Goal: Task Accomplishment & Management: Manage account settings

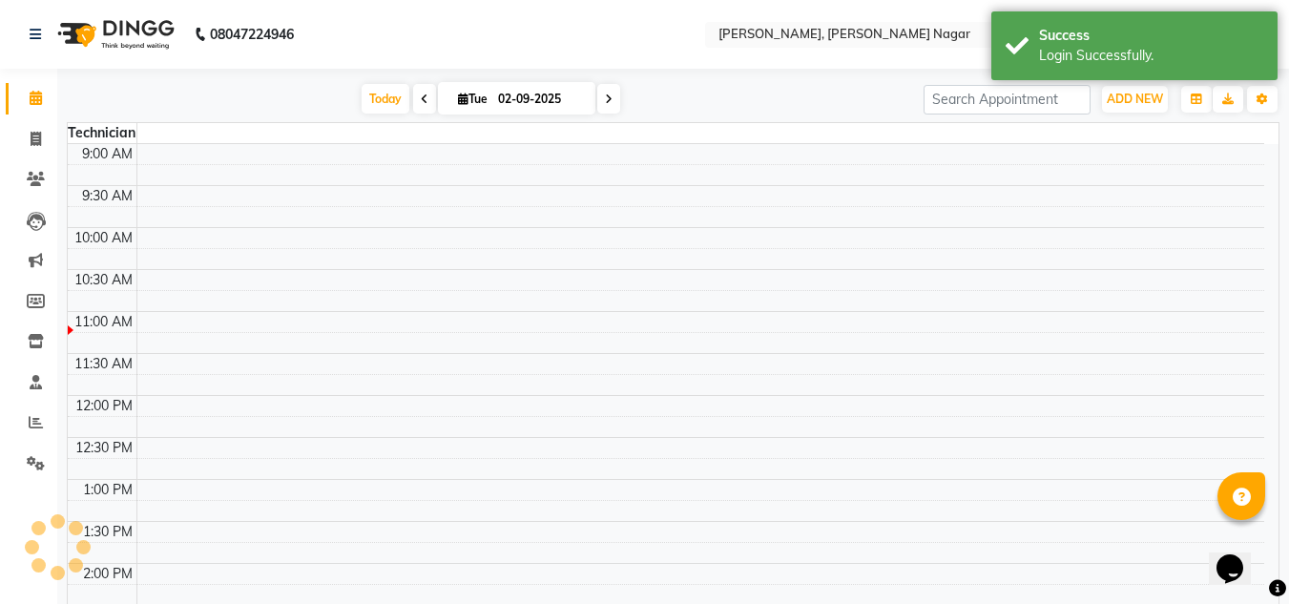
select select "en"
click at [36, 421] on icon at bounding box center [36, 422] width 14 height 14
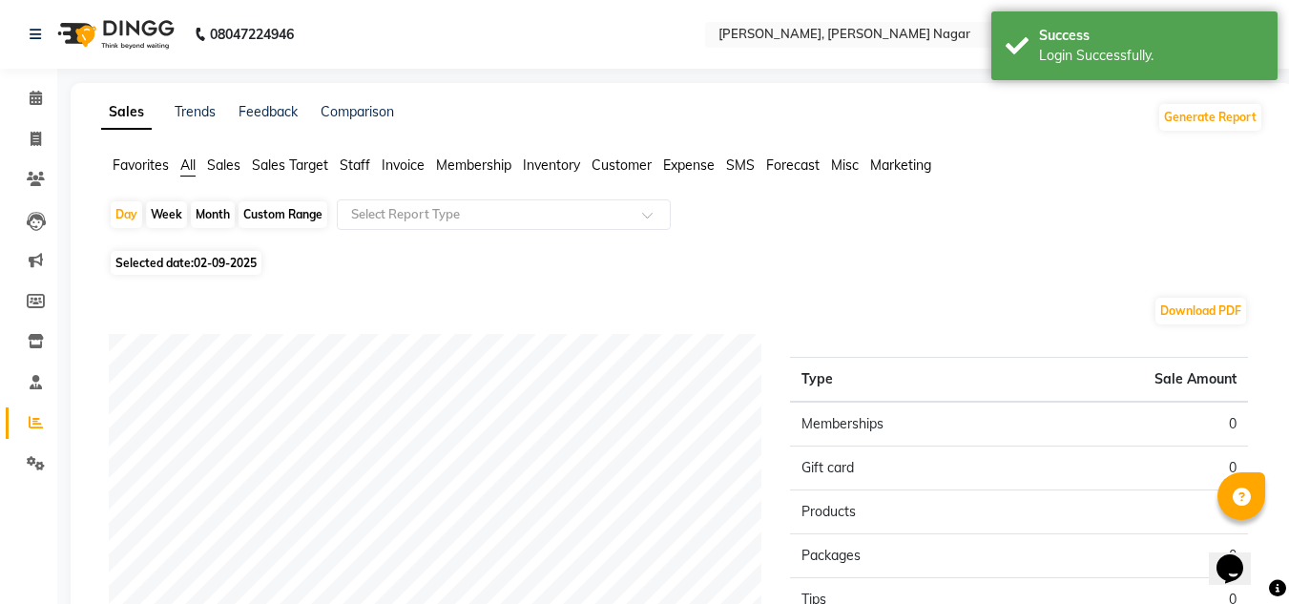
click at [197, 254] on span "Selected date: [DATE]" at bounding box center [186, 263] width 151 height 24
select select "9"
select select "2025"
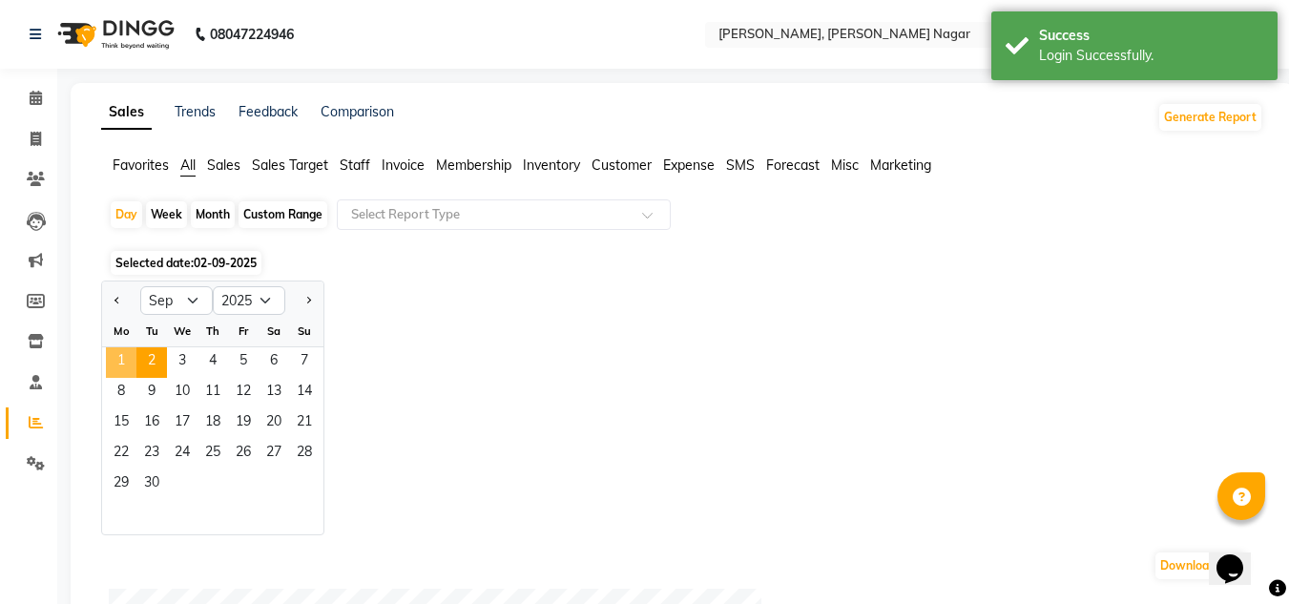
click at [122, 353] on span "1" at bounding box center [121, 362] width 31 height 31
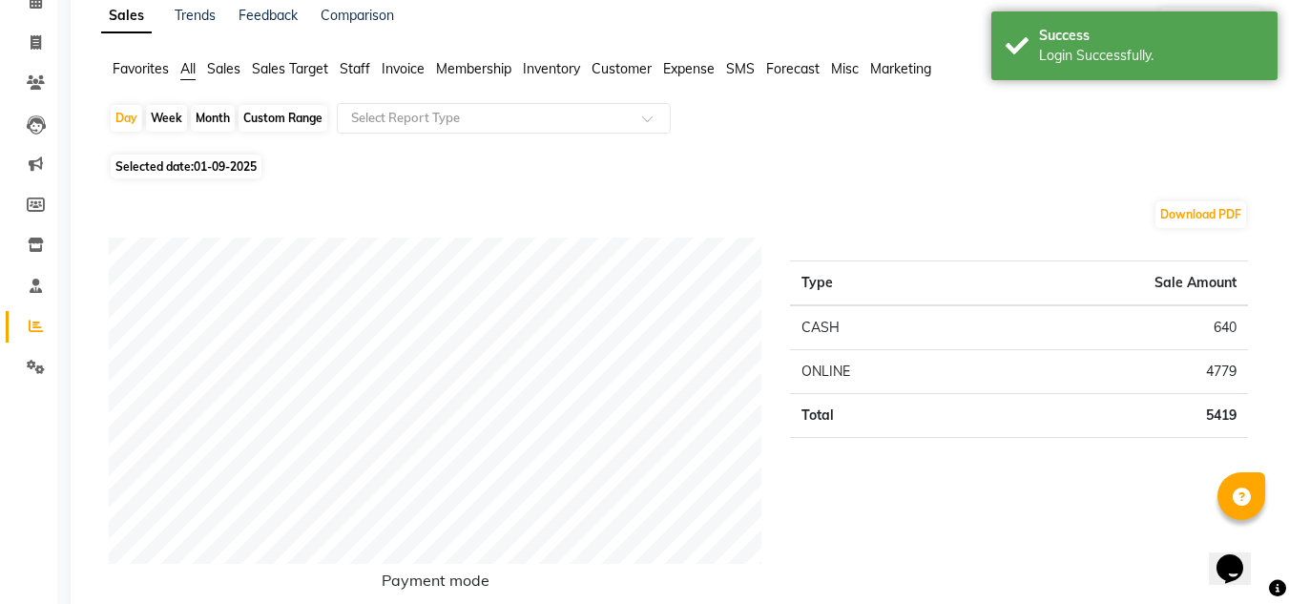
scroll to position [97, 0]
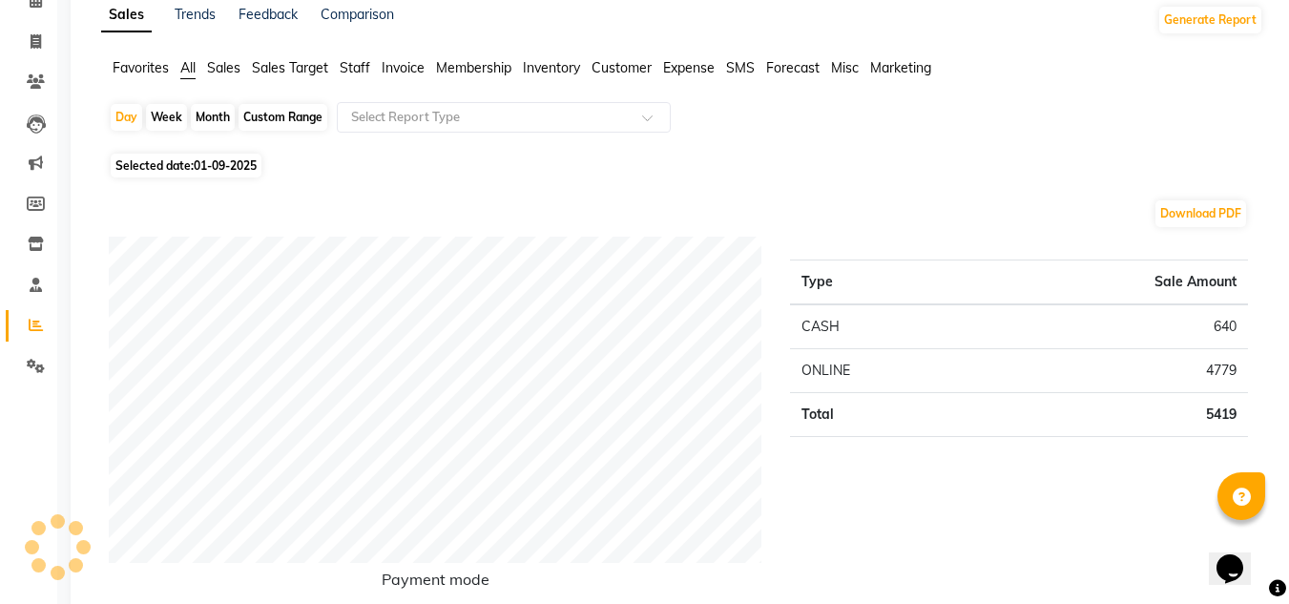
click at [351, 70] on span "Staff" at bounding box center [355, 67] width 31 height 17
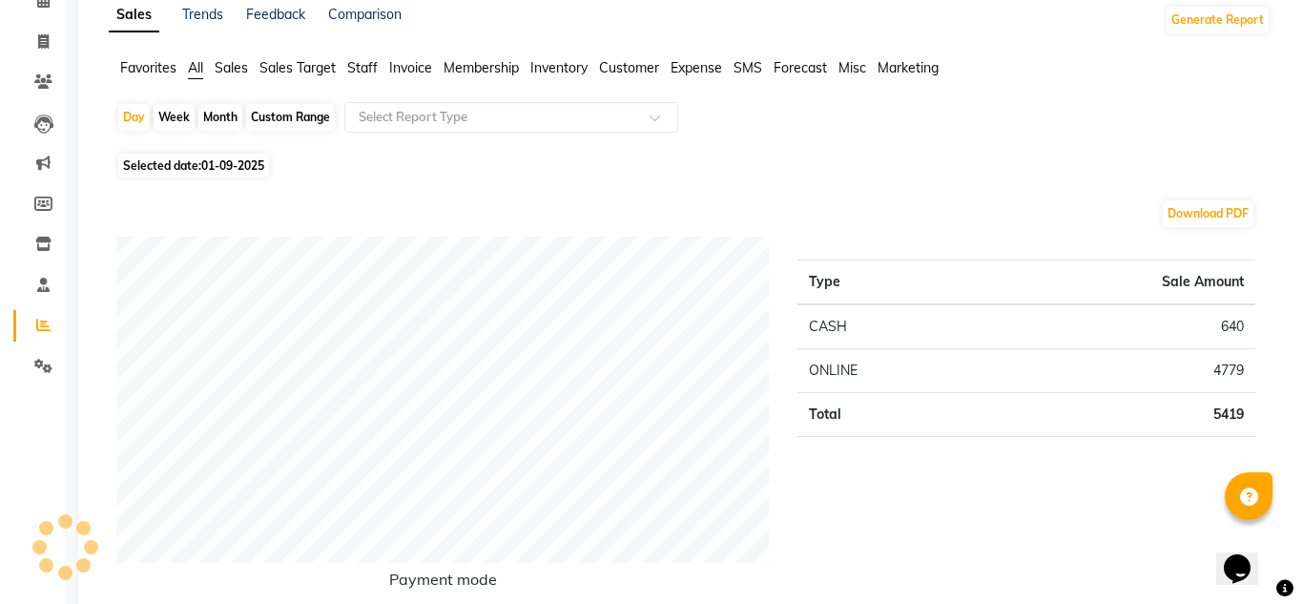
scroll to position [0, 0]
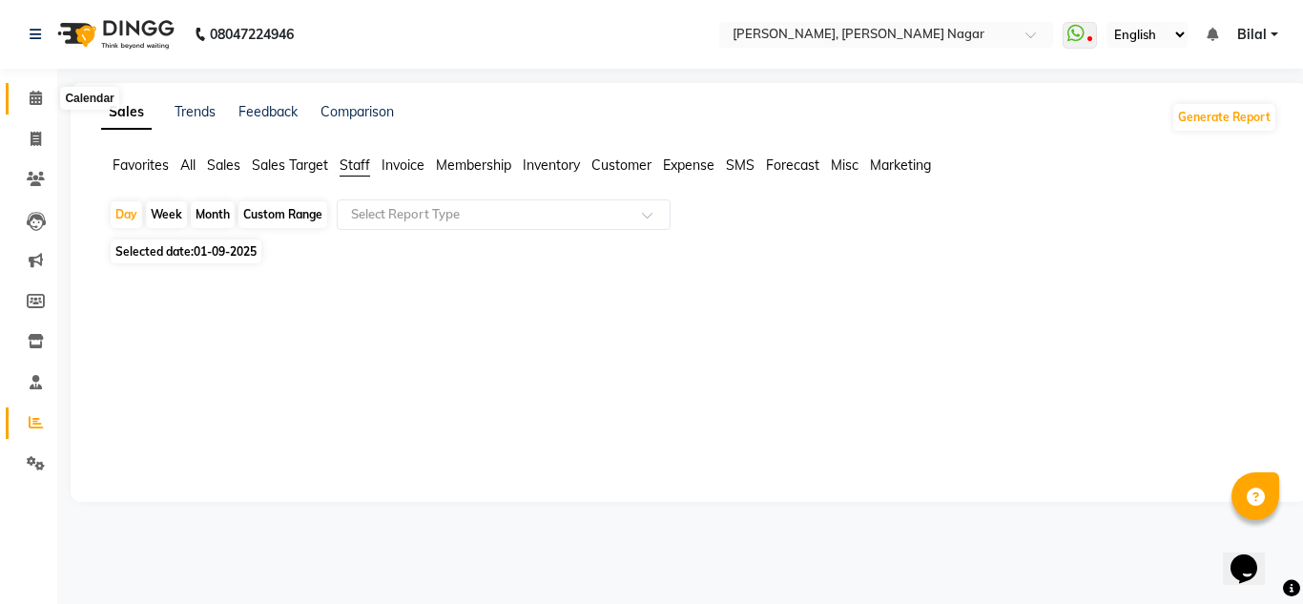
click at [30, 93] on icon at bounding box center [36, 98] width 12 height 14
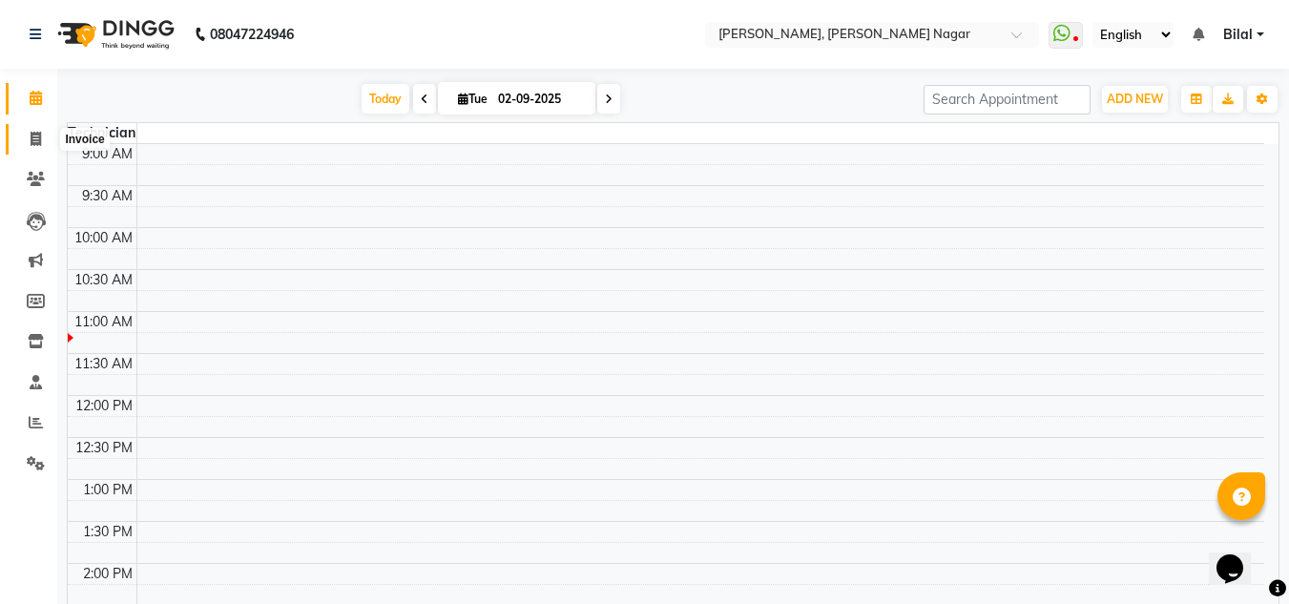
click at [44, 138] on span at bounding box center [35, 140] width 33 height 22
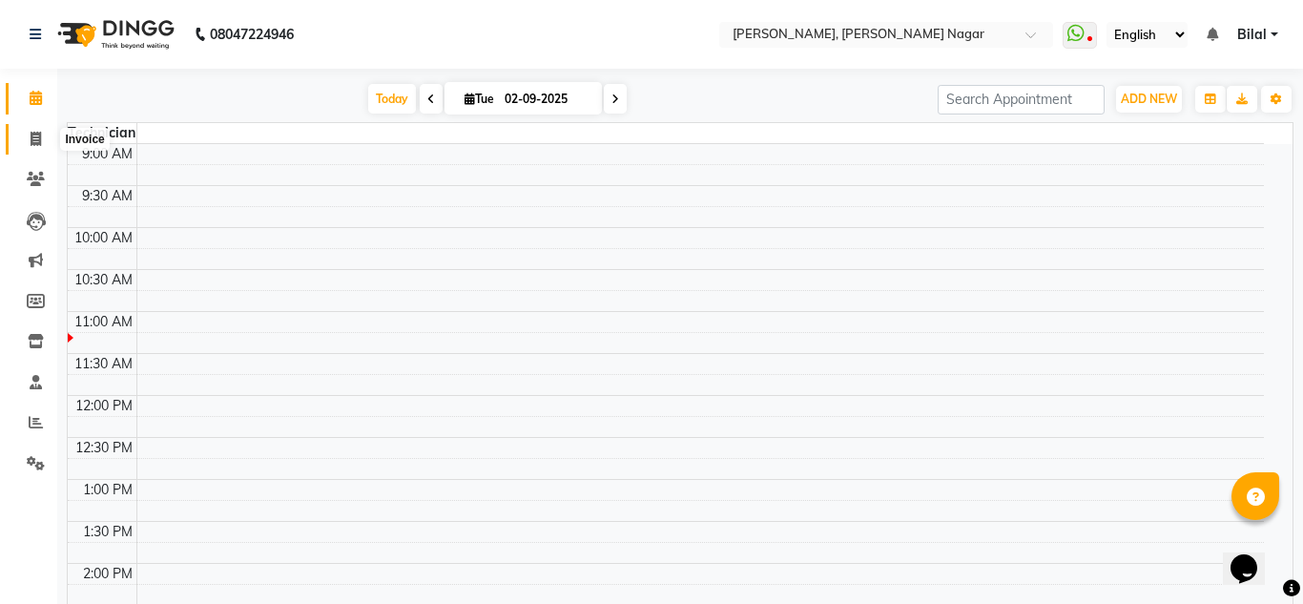
select select "7686"
select select "service"
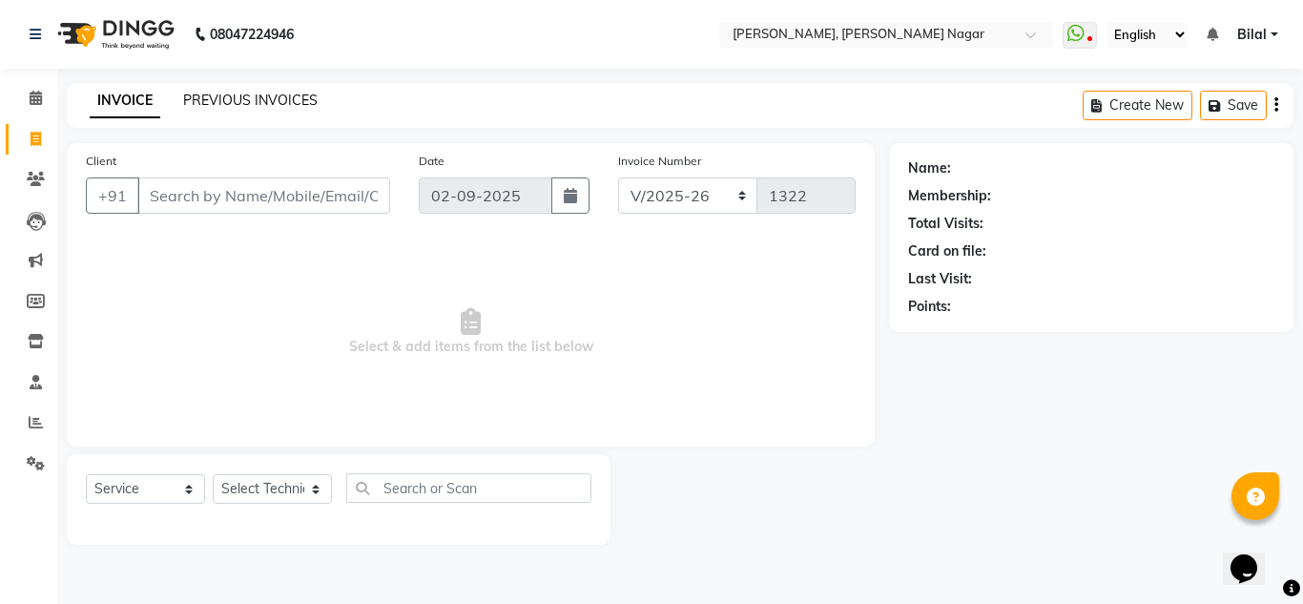
click at [249, 96] on link "PREVIOUS INVOICES" at bounding box center [250, 100] width 135 height 17
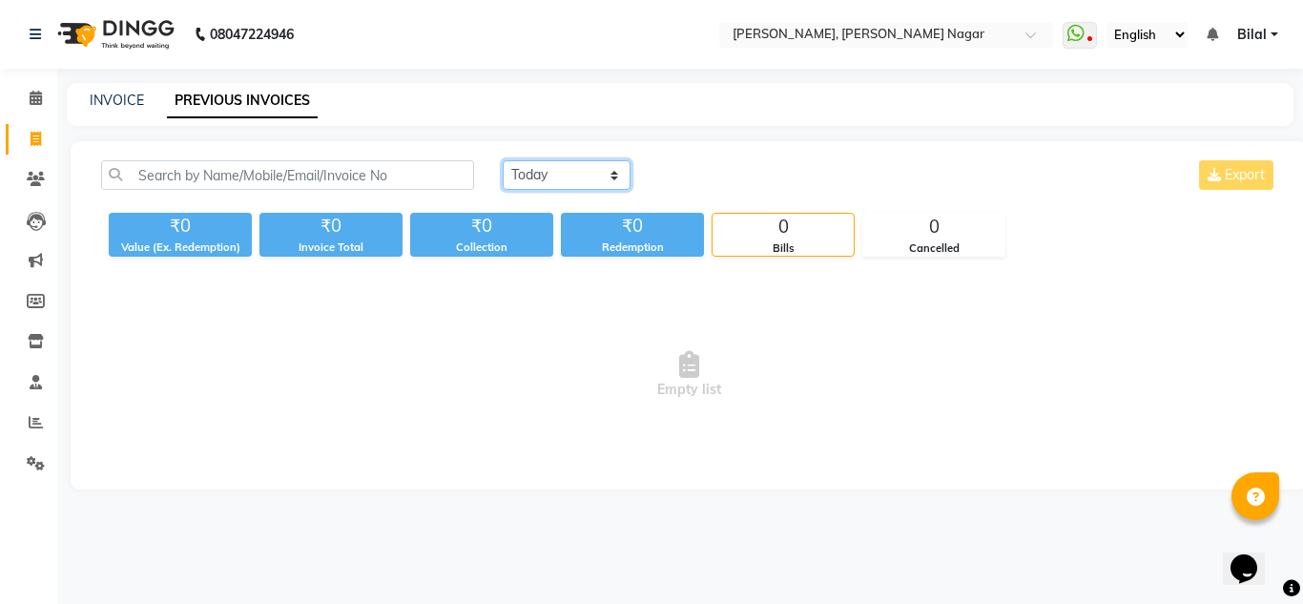
click at [574, 186] on select "[DATE] [DATE] Custom Range" at bounding box center [567, 175] width 128 height 30
select select "[DATE]"
click at [503, 160] on select "[DATE] [DATE] Custom Range" at bounding box center [567, 175] width 128 height 30
click at [1265, 29] on span "Bilal" at bounding box center [1252, 35] width 30 height 20
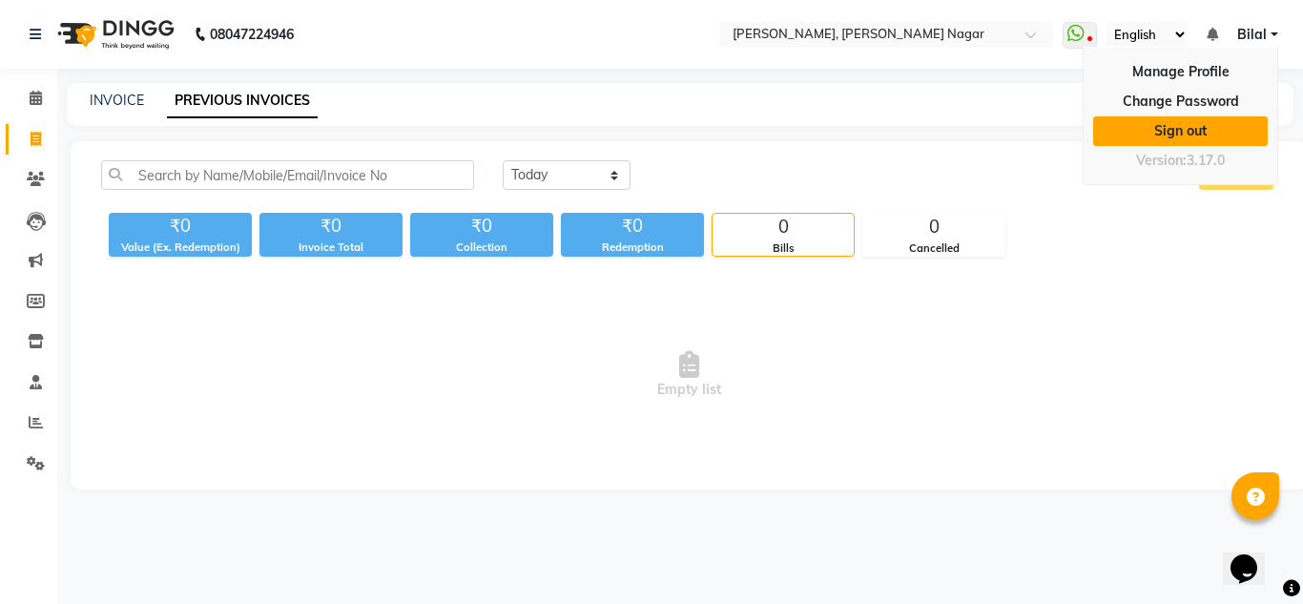
click at [1166, 126] on link "Sign out" at bounding box center [1180, 131] width 175 height 30
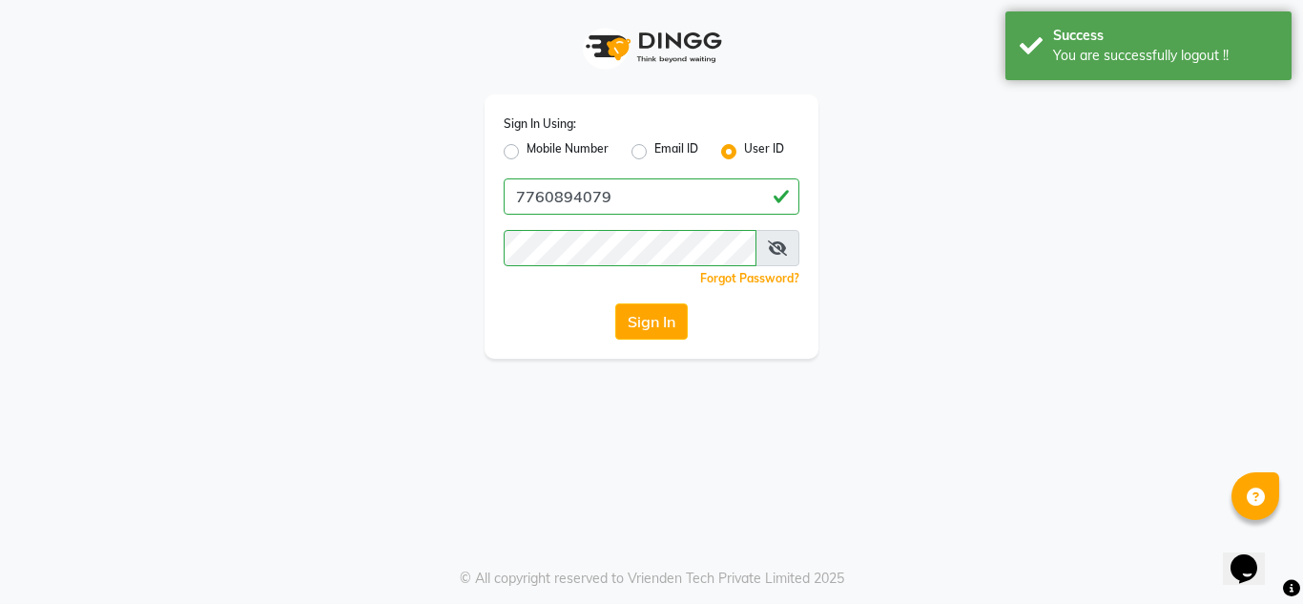
click at [527, 150] on label "Mobile Number" at bounding box center [568, 151] width 82 height 23
click at [527, 150] on input "Mobile Number" at bounding box center [533, 146] width 12 height 12
radio input "true"
radio input "false"
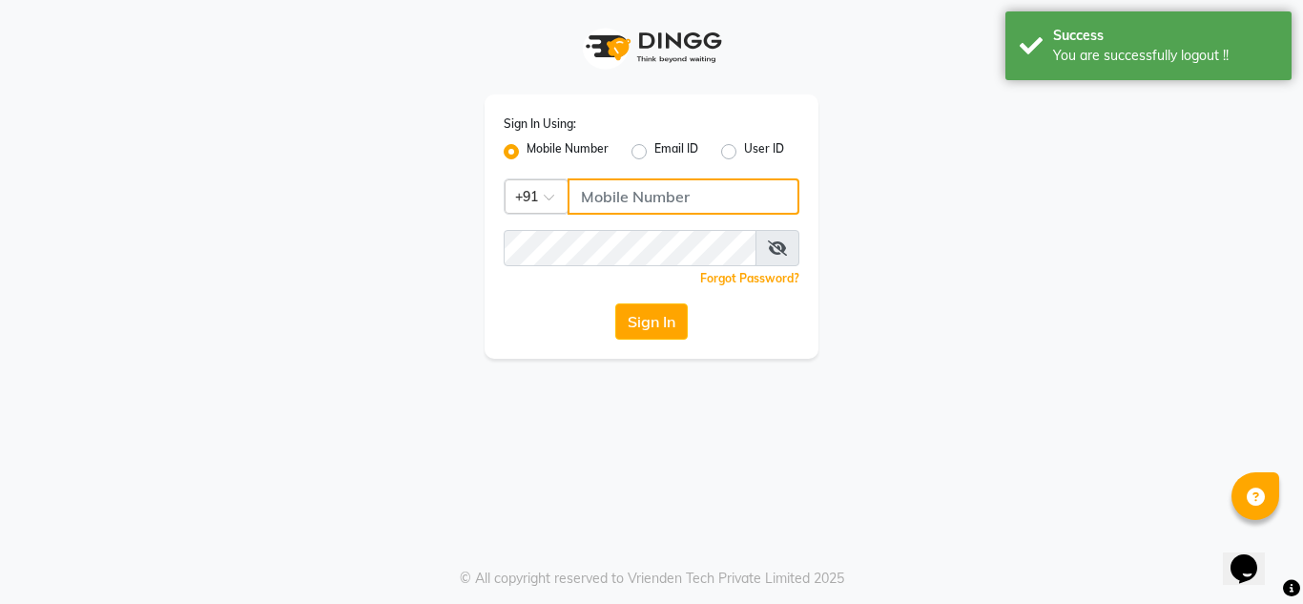
click at [611, 190] on input "Username" at bounding box center [684, 196] width 232 height 36
type input "9611560759"
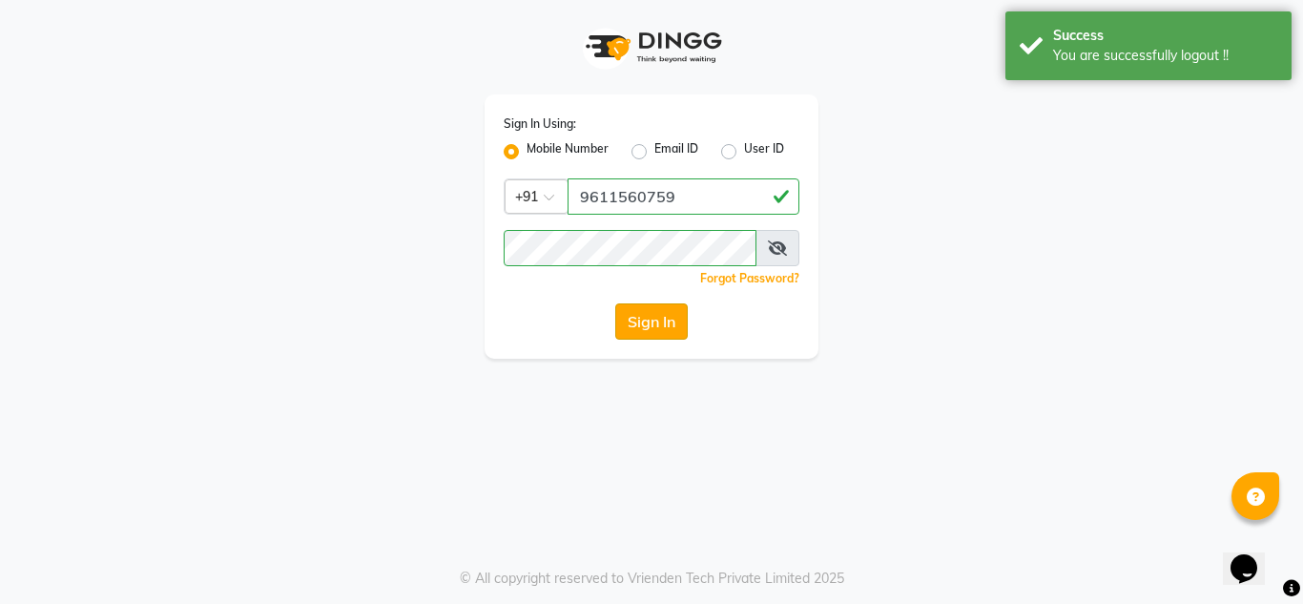
click at [653, 320] on button "Sign In" at bounding box center [651, 321] width 73 height 36
